Goal: Check status: Check status

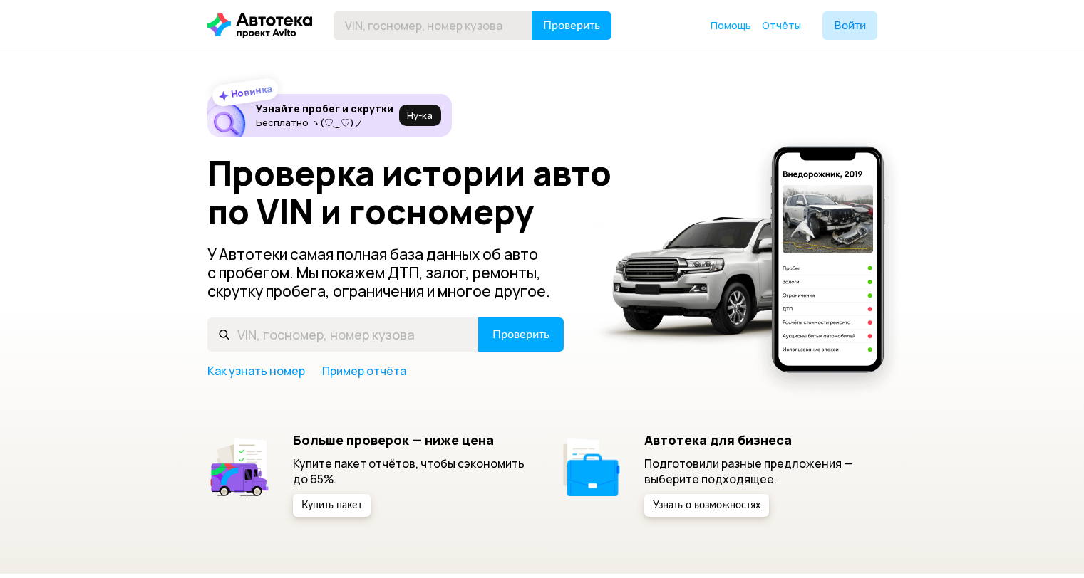
click at [413, 33] on input "text" at bounding box center [432, 25] width 199 height 28
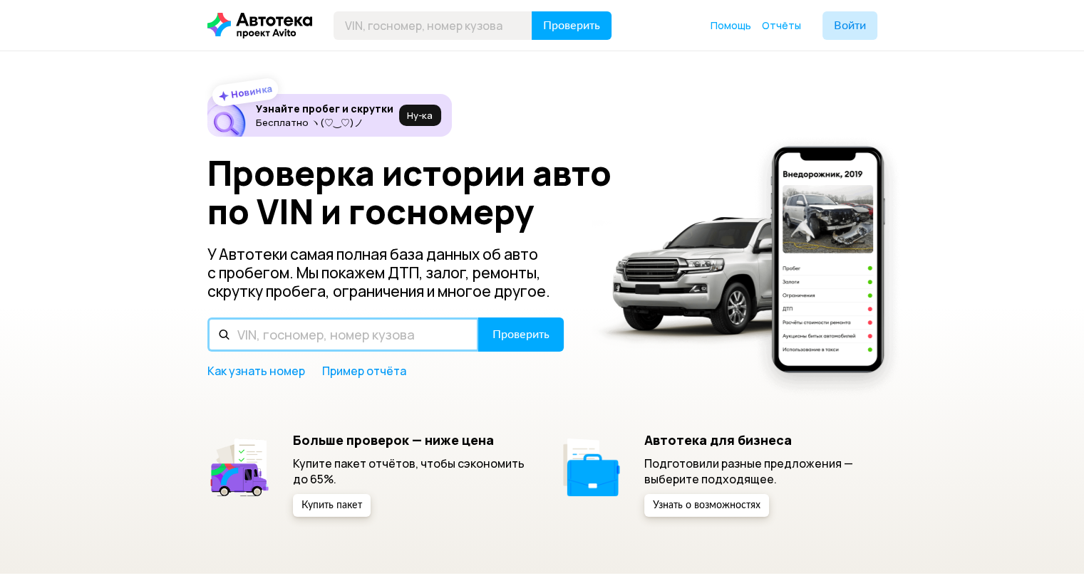
drag, startPoint x: 256, startPoint y: 326, endPoint x: 273, endPoint y: 316, distance: 19.2
click at [257, 327] on input "text" at bounding box center [342, 335] width 271 height 34
type input "К010УМ181"
click at [478, 318] on button "Проверить" at bounding box center [520, 335] width 85 height 34
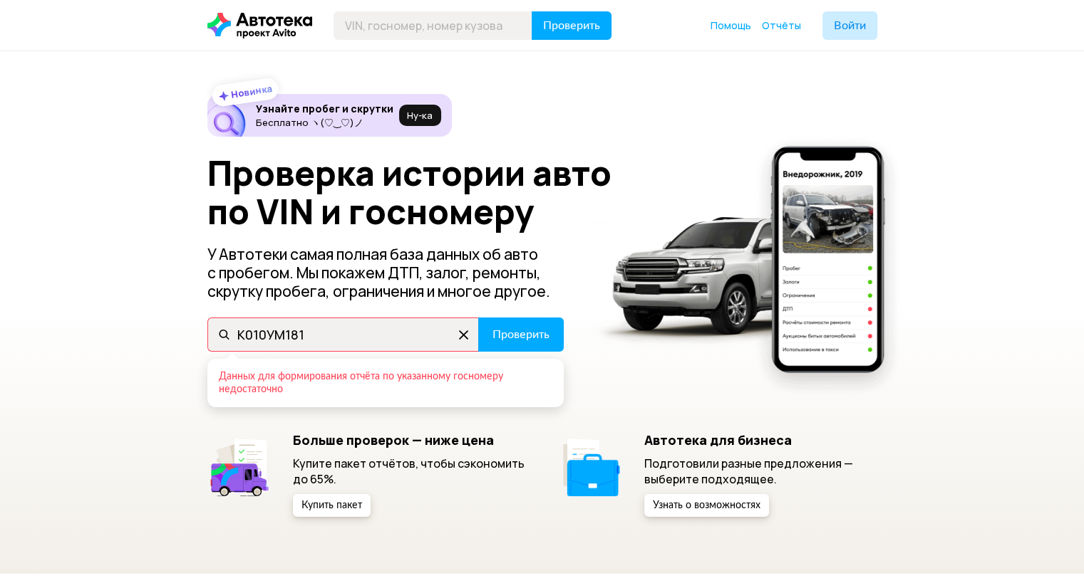
click at [464, 339] on icon at bounding box center [463, 334] width 23 height 23
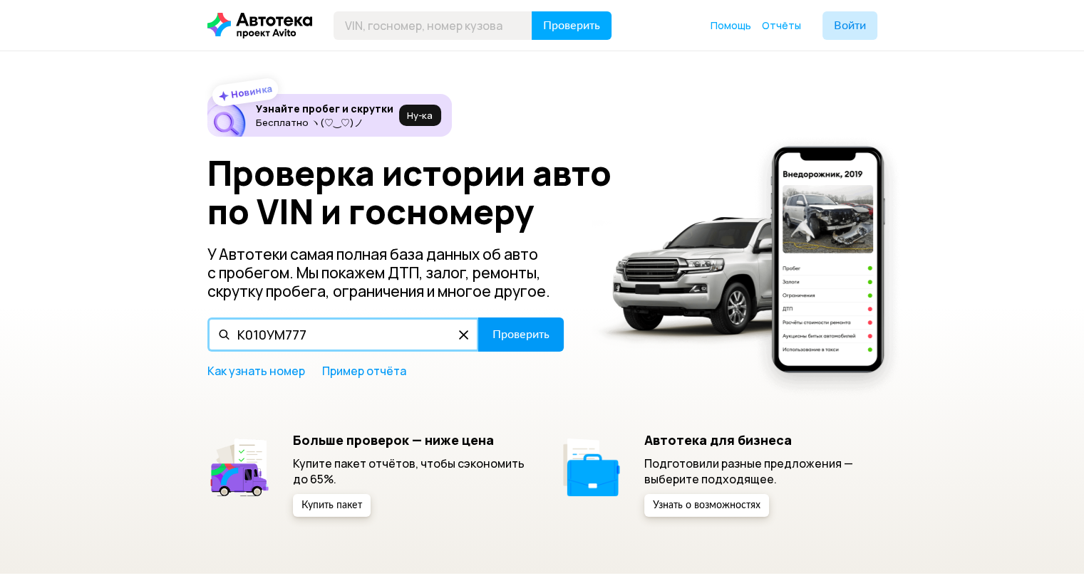
type input "К010УМ777"
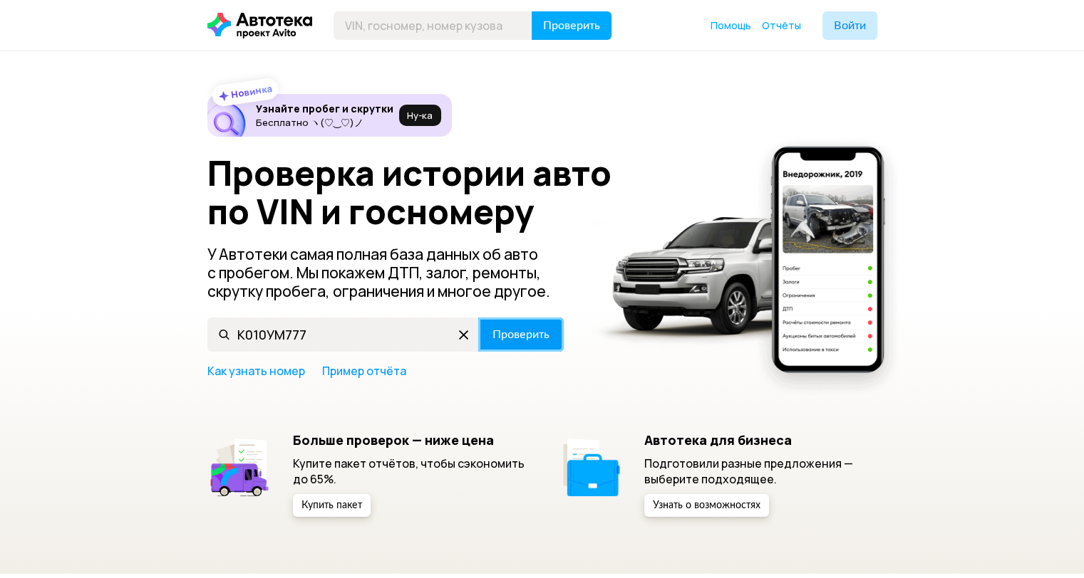
click at [496, 331] on span "Проверить" at bounding box center [520, 334] width 57 height 11
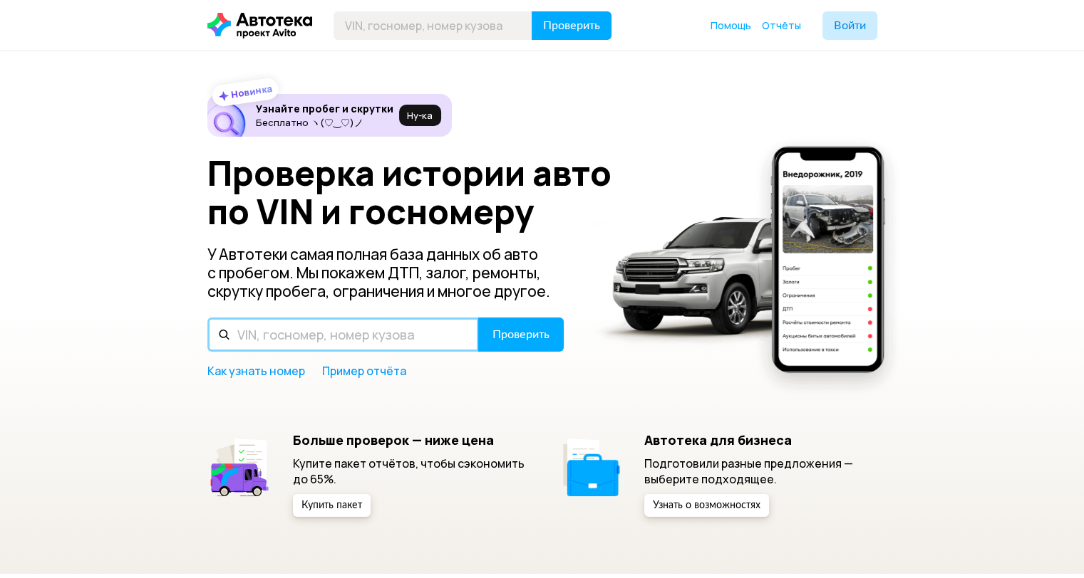
click at [307, 343] on input "text" at bounding box center [342, 335] width 271 height 34
type input "К010УМ161"
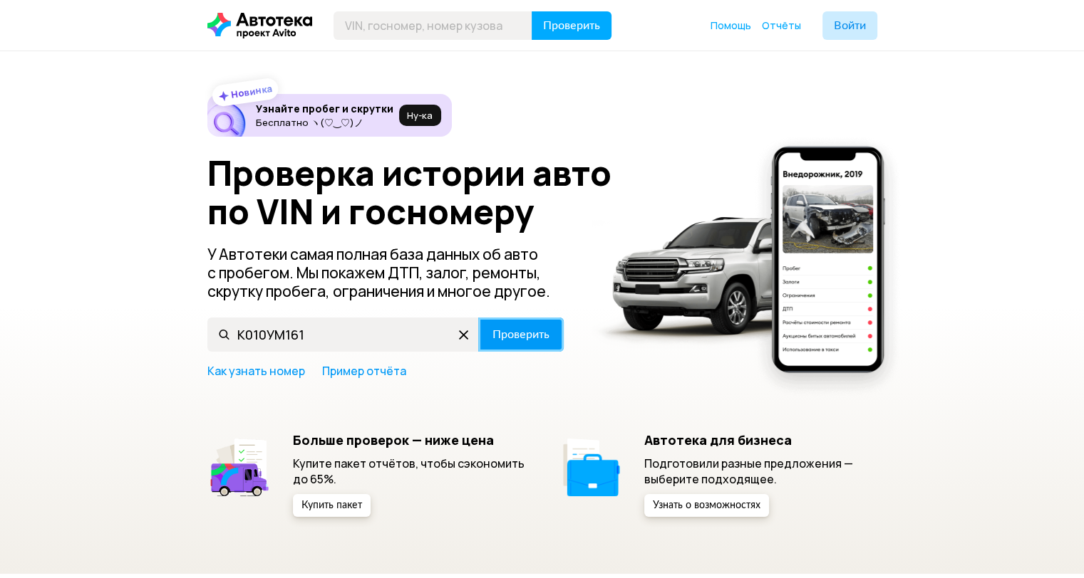
click at [557, 328] on button "Проверить" at bounding box center [520, 335] width 85 height 34
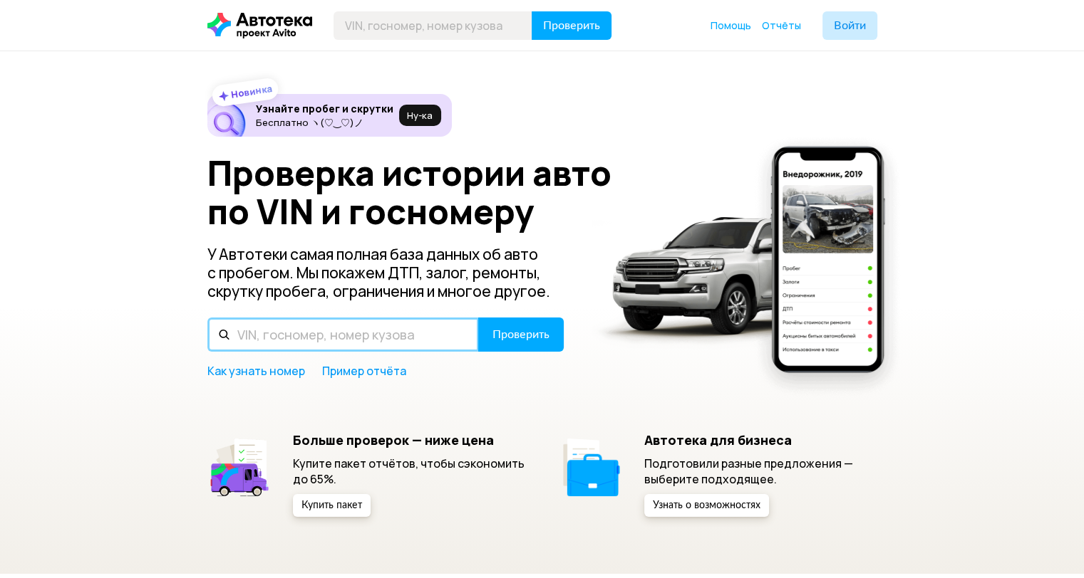
click at [293, 332] on input "text" at bounding box center [342, 335] width 271 height 34
type input "К010УМ61"
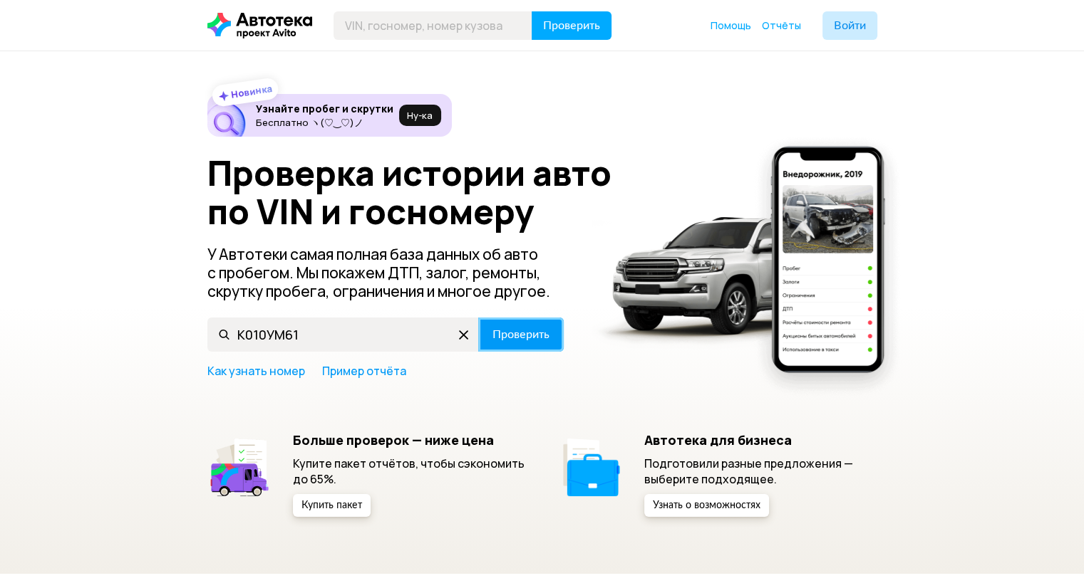
click at [505, 331] on span "Проверить" at bounding box center [520, 334] width 57 height 11
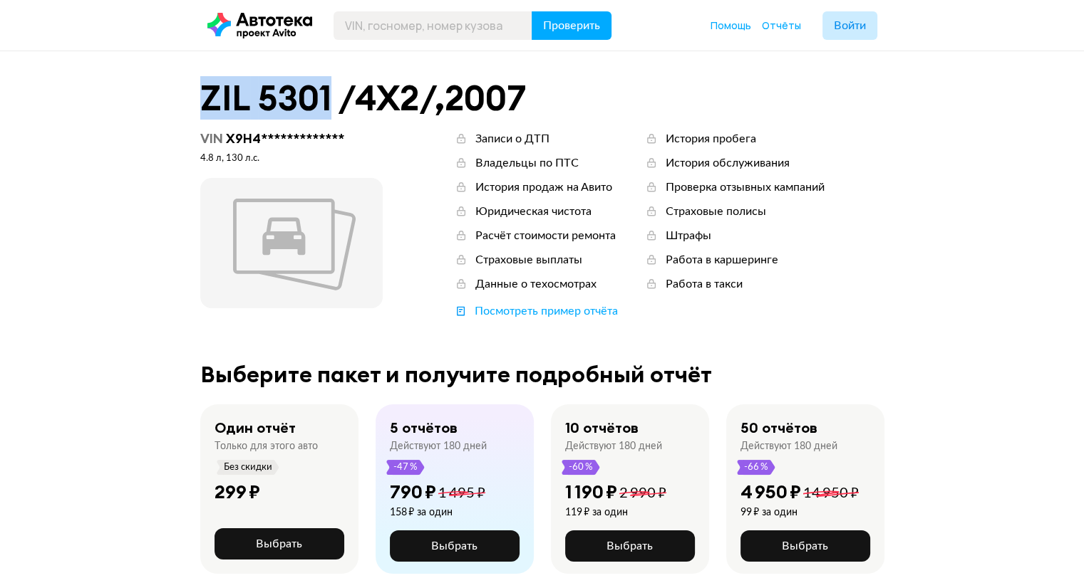
drag, startPoint x: 262, startPoint y: 116, endPoint x: 325, endPoint y: 113, distance: 62.8
copy div "ZIL 5301"
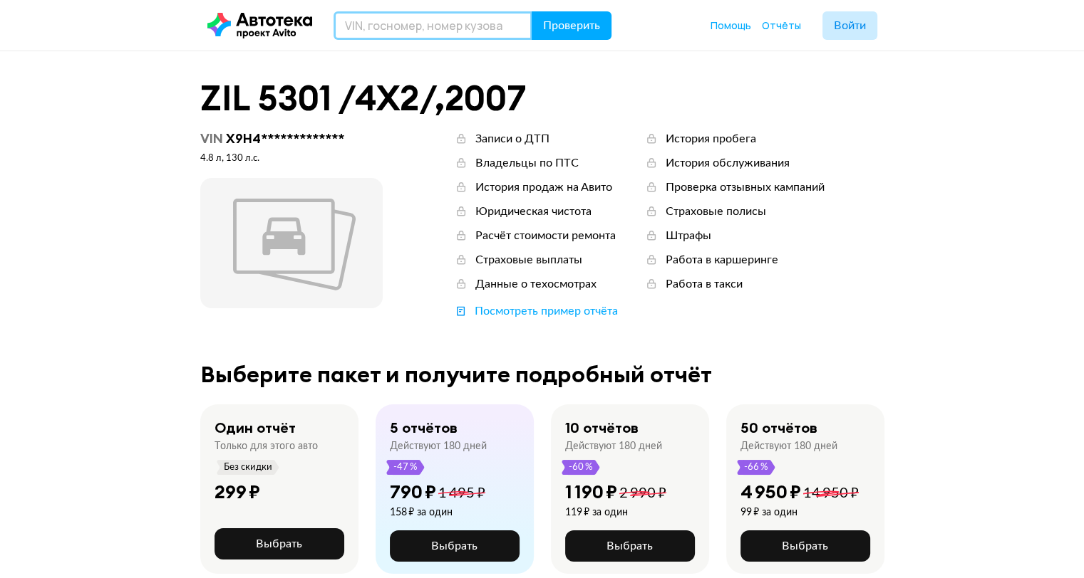
click at [368, 31] on input "text" at bounding box center [432, 25] width 199 height 28
type input "К010УМ761"
click at [531, 11] on button "Проверить" at bounding box center [571, 25] width 80 height 28
click at [373, 24] on input "text" at bounding box center [432, 25] width 199 height 28
type input "К010УМ181"
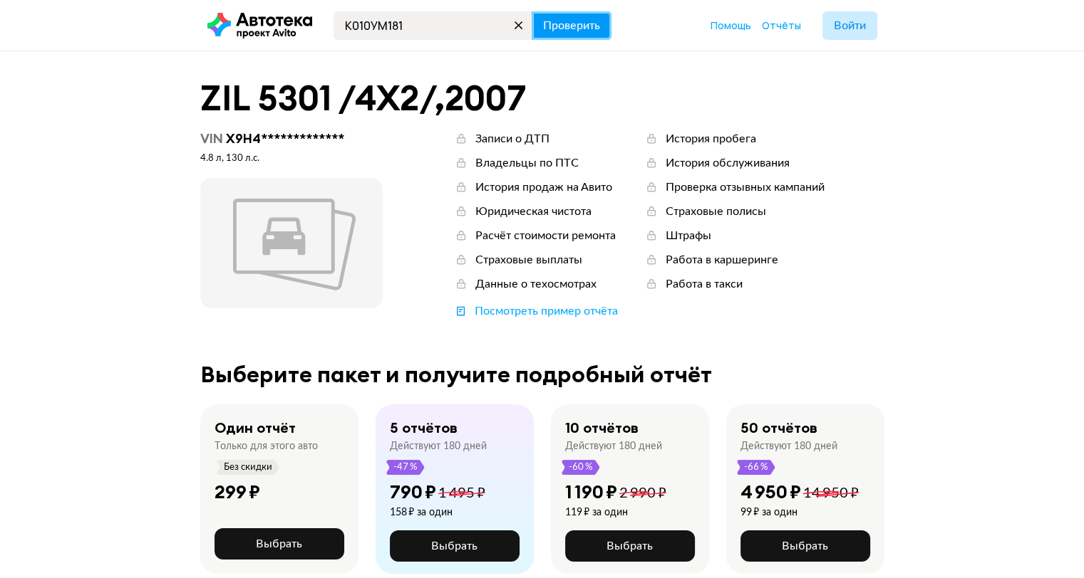
click at [573, 30] on span "Проверить" at bounding box center [571, 25] width 57 height 11
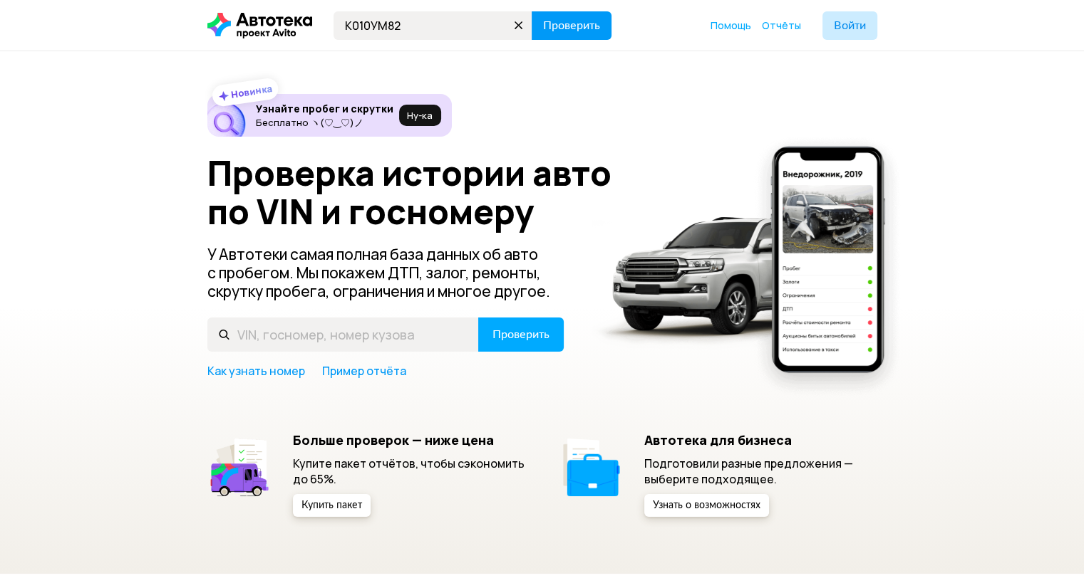
type input "К010УМ82"
click at [581, 20] on span "Проверить" at bounding box center [571, 25] width 57 height 11
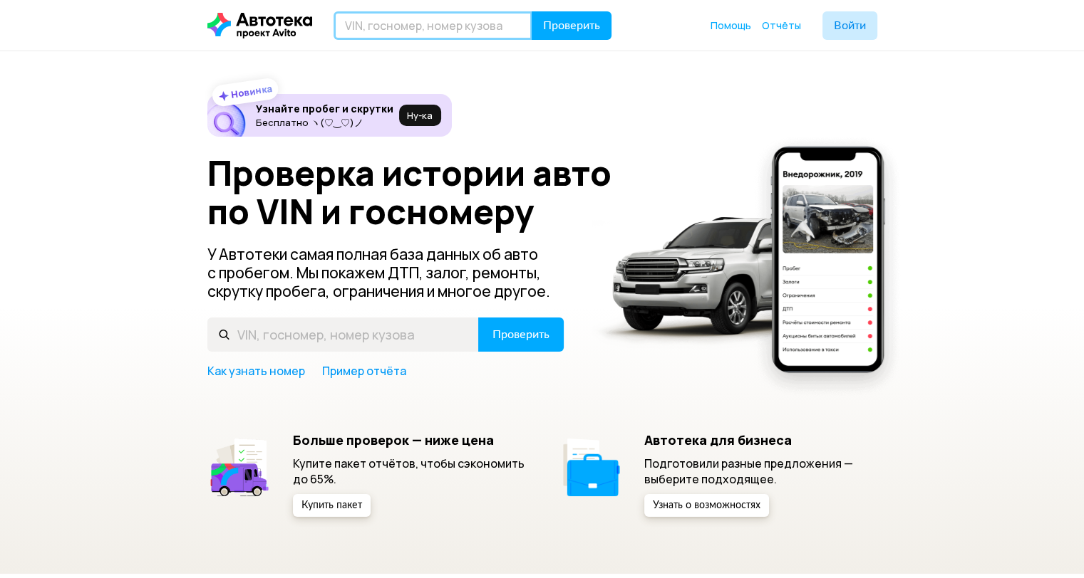
click at [412, 34] on input "text" at bounding box center [432, 25] width 199 height 28
type input "К010УМ92"
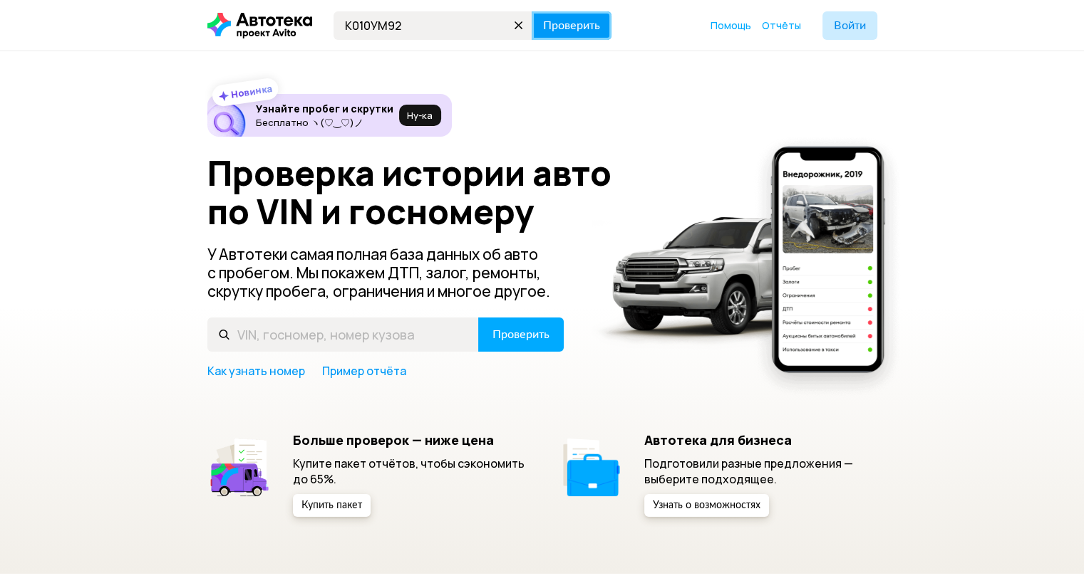
click at [566, 14] on button "Проверить" at bounding box center [571, 25] width 80 height 28
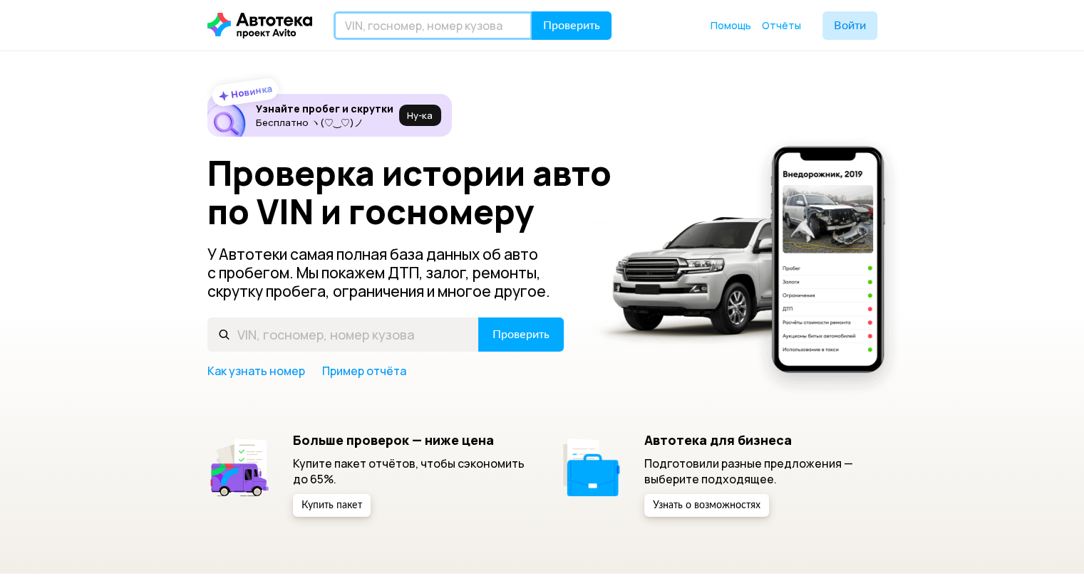
click at [348, 23] on input "text" at bounding box center [432, 25] width 199 height 28
type input "К010УМ15"
click at [531, 11] on button "Проверить" at bounding box center [571, 25] width 80 height 28
click at [382, 24] on input "text" at bounding box center [432, 25] width 199 height 28
type input "К010УМ"
